Goal: Task Accomplishment & Management: Manage account settings

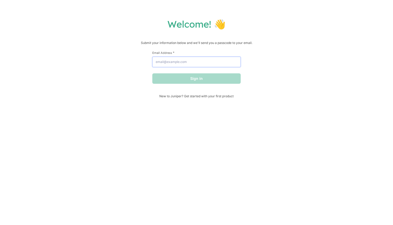
click at [164, 62] on input "Email Address *" at bounding box center [196, 62] width 88 height 10
drag, startPoint x: 0, startPoint y: 0, endPoint x: 167, endPoint y: 64, distance: 178.5
click at [167, 64] on input "Email Address *" at bounding box center [196, 62] width 88 height 10
drag, startPoint x: 167, startPoint y: 64, endPoint x: 174, endPoint y: 62, distance: 8.1
click at [174, 62] on input "Email Address *" at bounding box center [196, 62] width 88 height 10
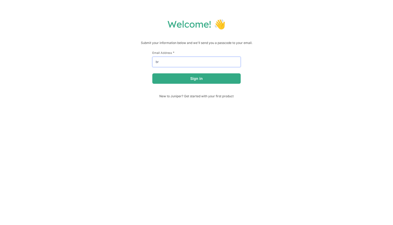
type input "b"
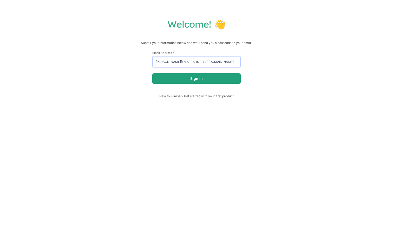
type input "[PERSON_NAME][EMAIL_ADDRESS][DOMAIN_NAME]"
click at [187, 78] on button "Sign in" at bounding box center [196, 78] width 88 height 10
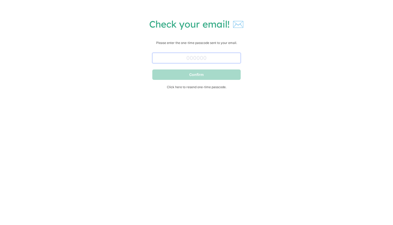
click at [193, 61] on input "text" at bounding box center [196, 58] width 88 height 10
paste input "586350"
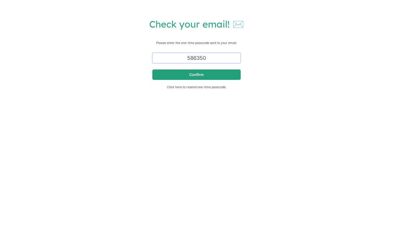
type input "586350"
click at [196, 75] on button "Confirm" at bounding box center [196, 74] width 88 height 10
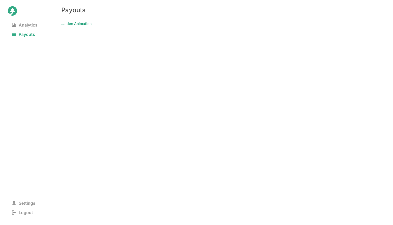
click at [232, 1] on div "Payouts" at bounding box center [222, 10] width 341 height 20
click at [48, 134] on div "Analytics Payouts Settings Logout" at bounding box center [26, 112] width 52 height 225
click at [45, 146] on div "Analytics Payouts Settings Logout" at bounding box center [26, 112] width 52 height 225
click at [47, 150] on div "Analytics Payouts Settings Logout" at bounding box center [26, 112] width 52 height 225
